Goal: Transaction & Acquisition: Obtain resource

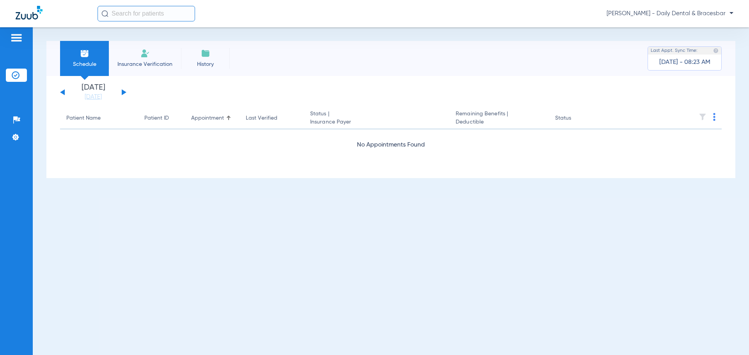
click at [143, 51] on img at bounding box center [144, 53] width 9 height 9
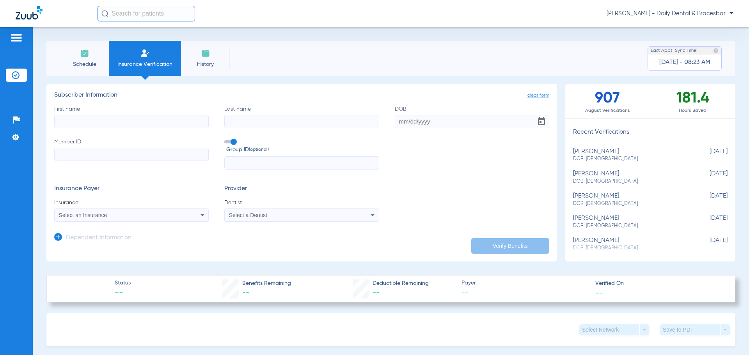
click at [76, 55] on li "Schedule" at bounding box center [84, 58] width 49 height 35
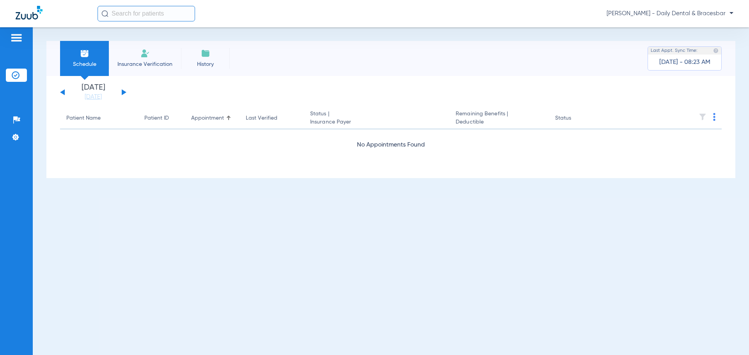
click at [14, 72] on img at bounding box center [16, 75] width 8 height 8
click at [217, 59] on li "History" at bounding box center [205, 58] width 49 height 35
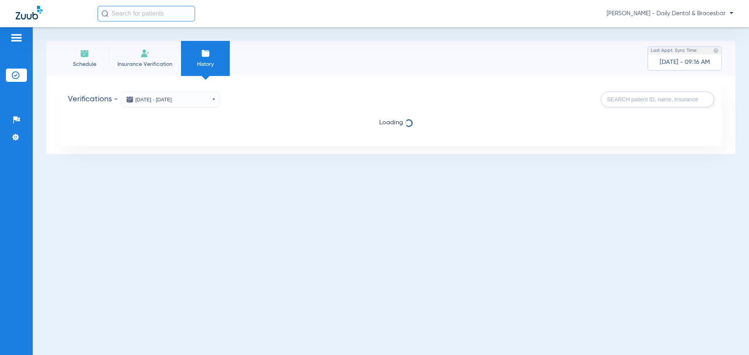
click at [170, 102] on button "[DATE] - [DATE]" at bounding box center [171, 100] width 98 height 16
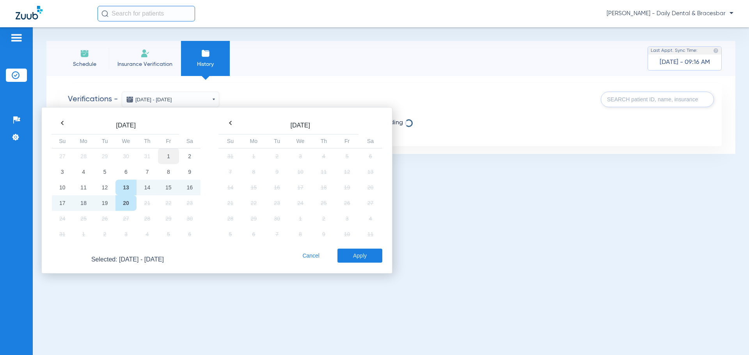
click at [169, 154] on td "1" at bounding box center [168, 156] width 21 height 16
click at [127, 200] on td "20" at bounding box center [125, 203] width 21 height 16
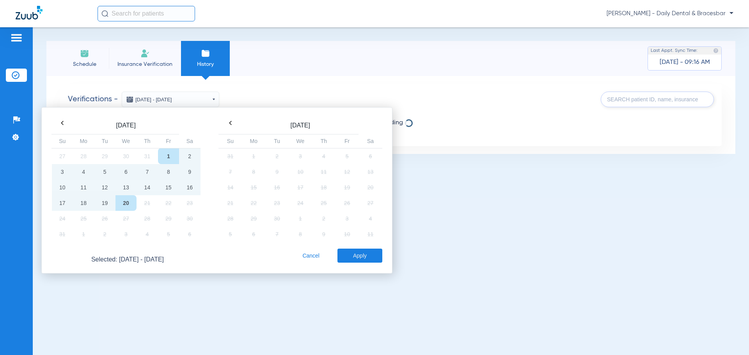
click at [371, 257] on button "Apply" at bounding box center [359, 256] width 45 height 14
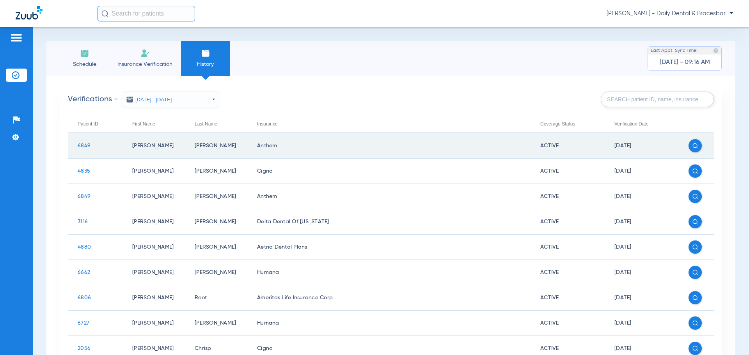
click at [692, 148] on span at bounding box center [695, 145] width 13 height 13
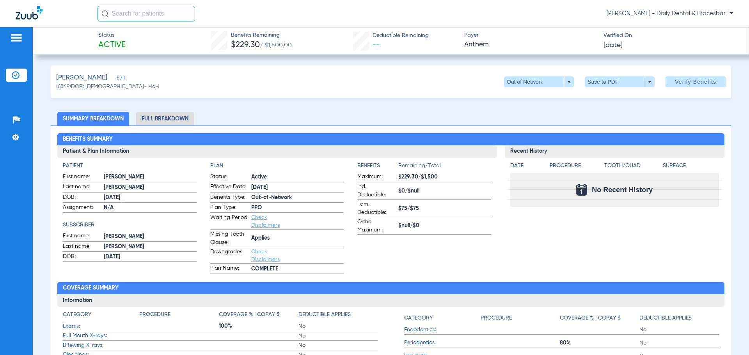
click at [157, 114] on li "Full Breakdown" at bounding box center [165, 119] width 58 height 14
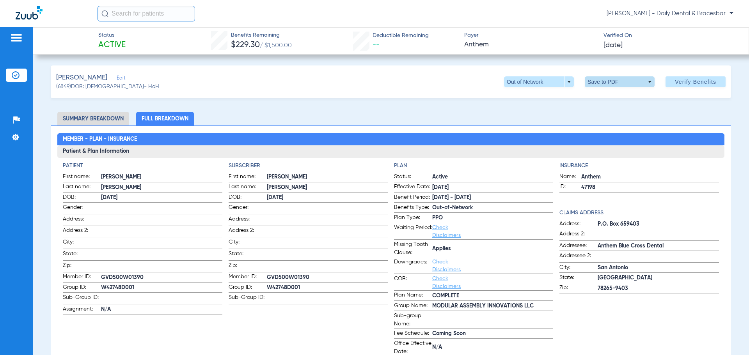
click at [620, 83] on span at bounding box center [620, 82] width 19 height 19
click at [609, 95] on span "Save to PDF" at bounding box center [616, 97] width 31 height 5
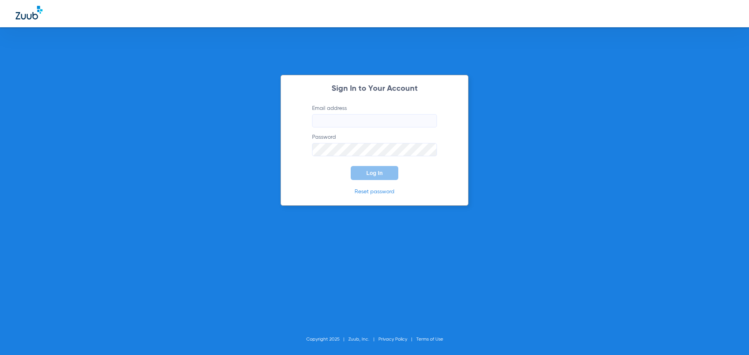
type input "[PERSON_NAME][EMAIL_ADDRESS][DOMAIN_NAME]"
